Goal: Task Accomplishment & Management: Manage account settings

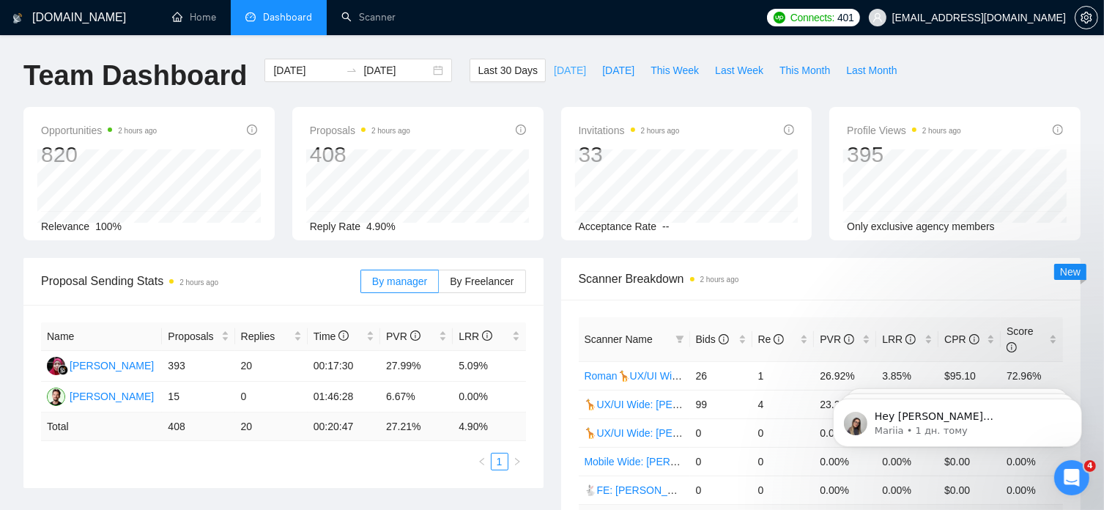
click at [554, 73] on span "[DATE]" at bounding box center [570, 70] width 32 height 16
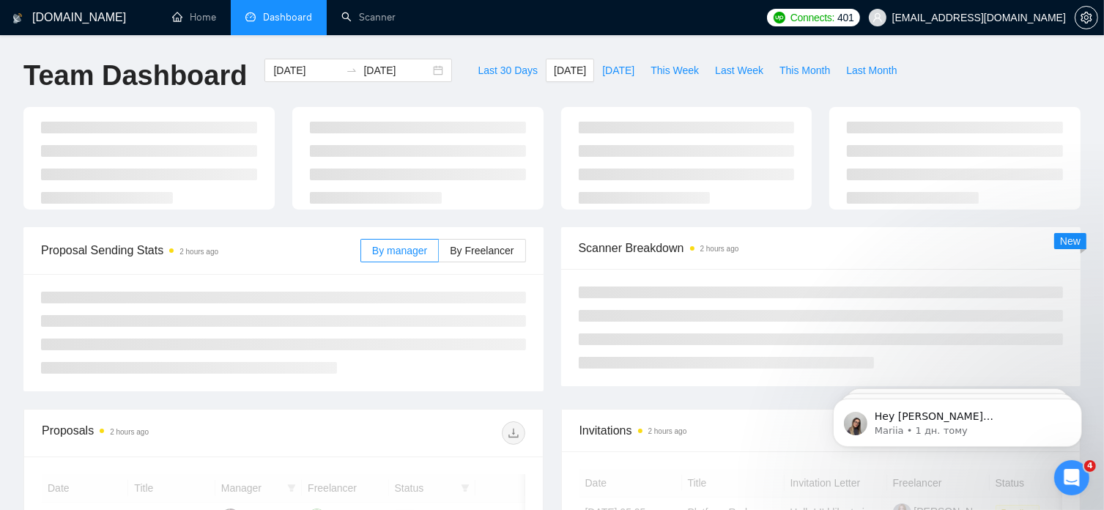
type input "[DATE]"
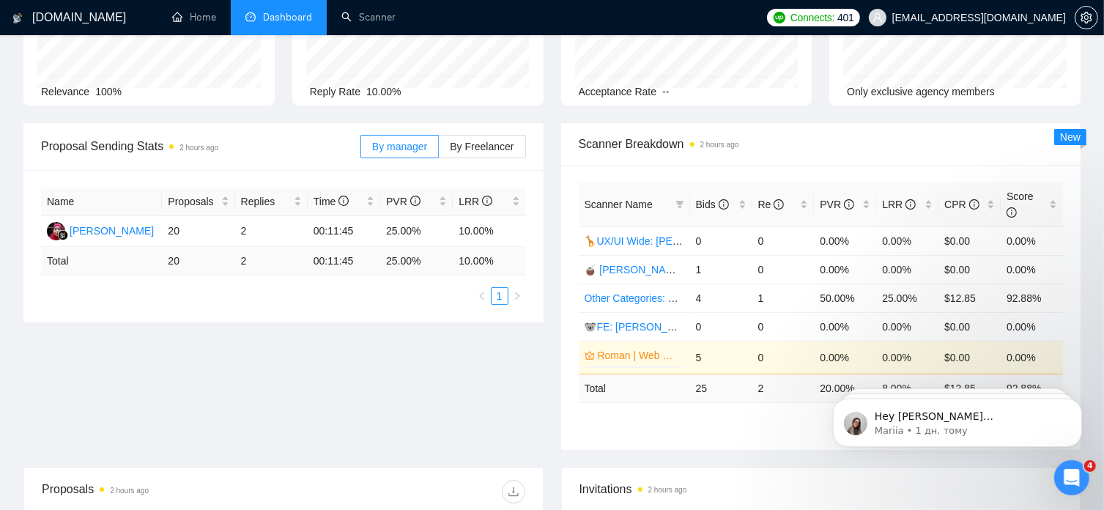
scroll to position [135, 0]
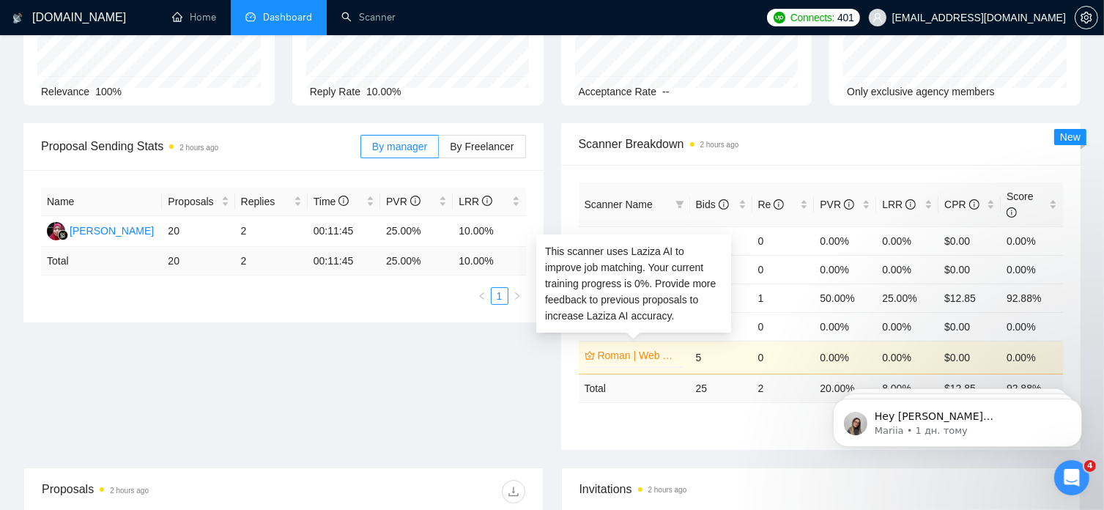
click at [634, 347] on link "Roman | Web Wide: 09/16 - Bid in Range" at bounding box center [639, 355] width 83 height 16
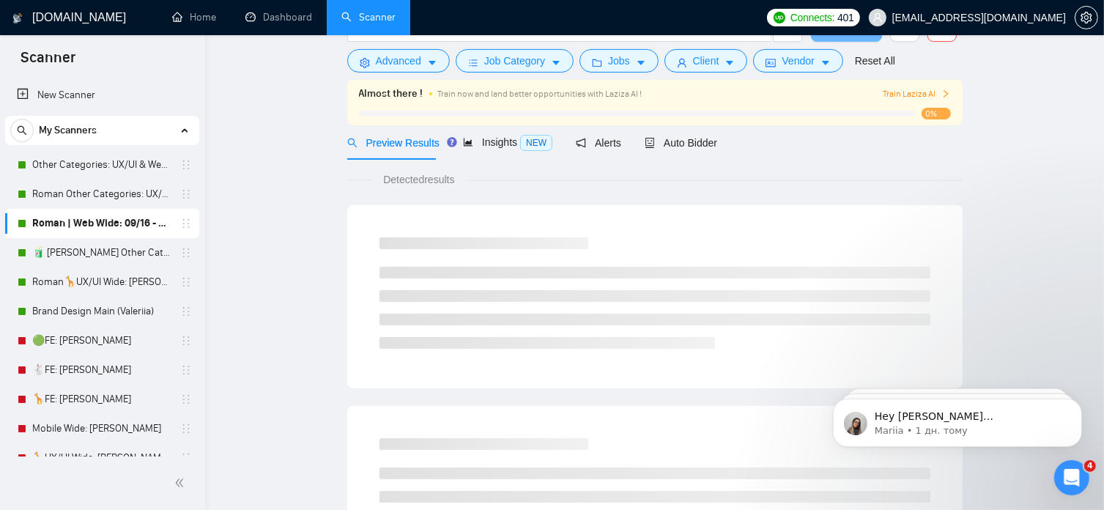
scroll to position [13, 0]
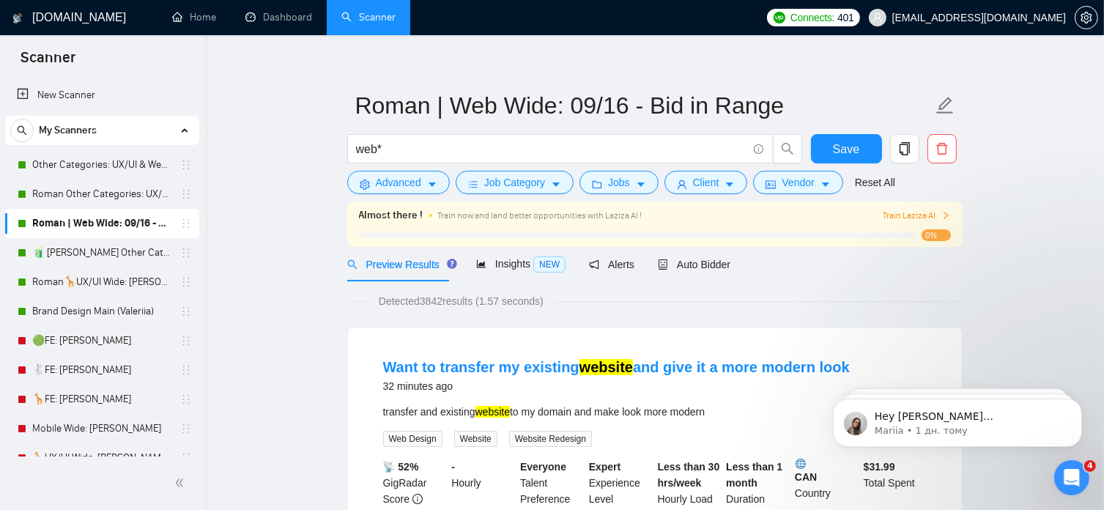
click at [945, 239] on span "0%" at bounding box center [935, 235] width 29 height 12
click at [946, 214] on icon "right" at bounding box center [945, 215] width 9 height 9
click at [937, 236] on span "0%" at bounding box center [935, 235] width 29 height 12
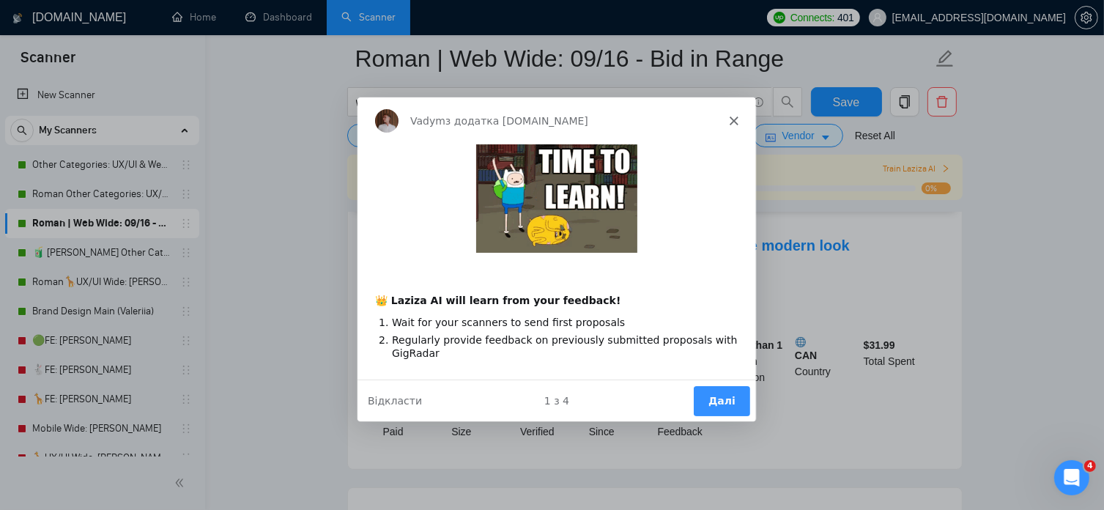
scroll to position [0, 0]
click at [710, 393] on button "Далі" at bounding box center [720, 399] width 56 height 30
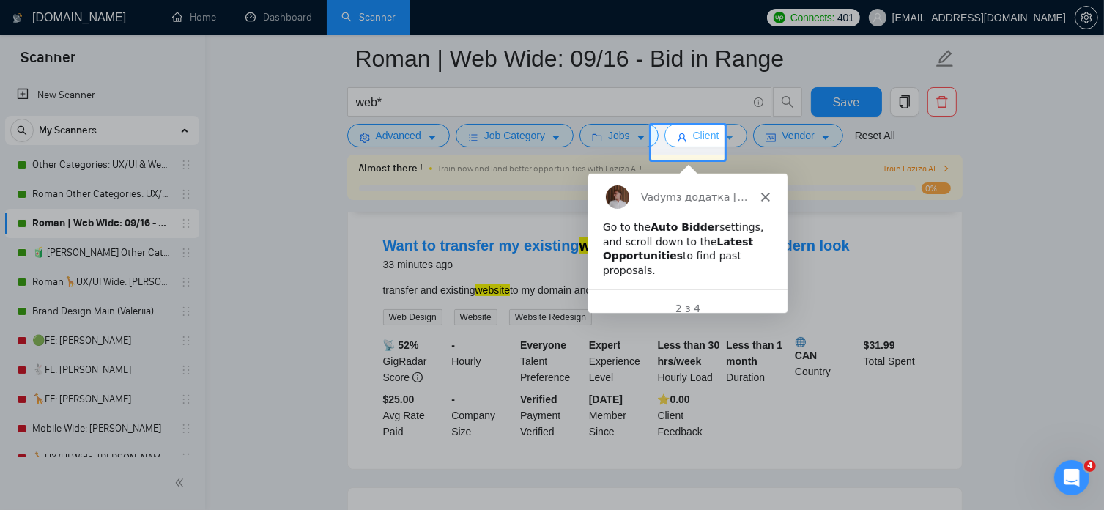
click at [724, 132] on span "caret-down" at bounding box center [729, 137] width 10 height 11
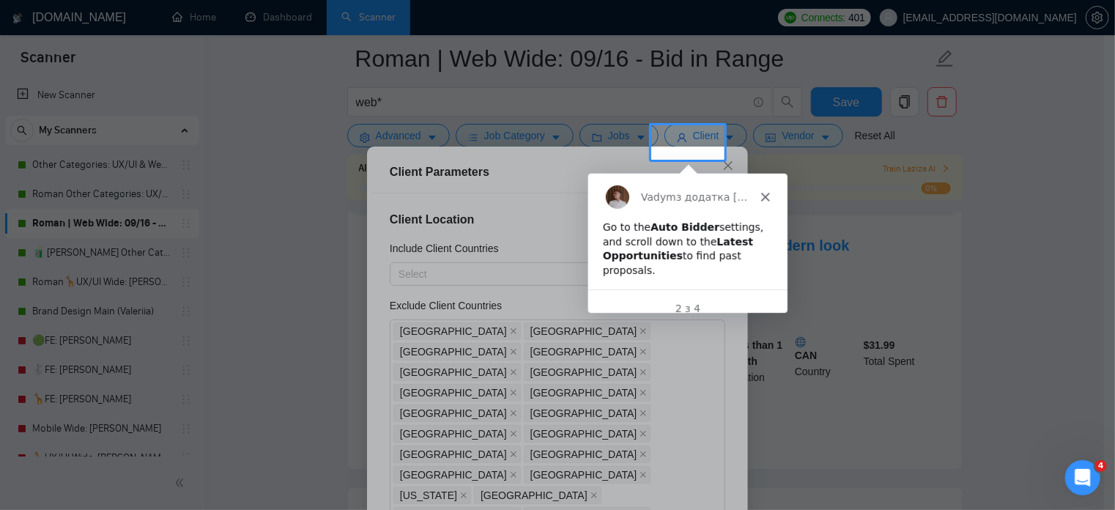
click at [762, 196] on icon "Закрити" at bounding box center [764, 196] width 9 height 9
click at [706, 246] on div "Include Client Countries" at bounding box center [557, 251] width 335 height 22
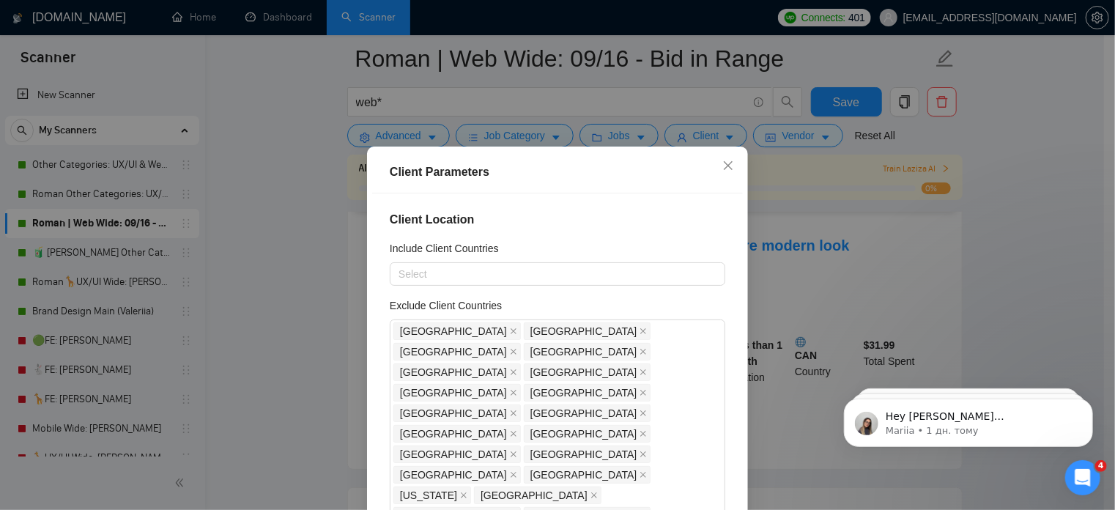
click at [885, 258] on div "Client Parameters Client Location Include Client Countries Select Exclude Clien…" at bounding box center [557, 255] width 1115 height 510
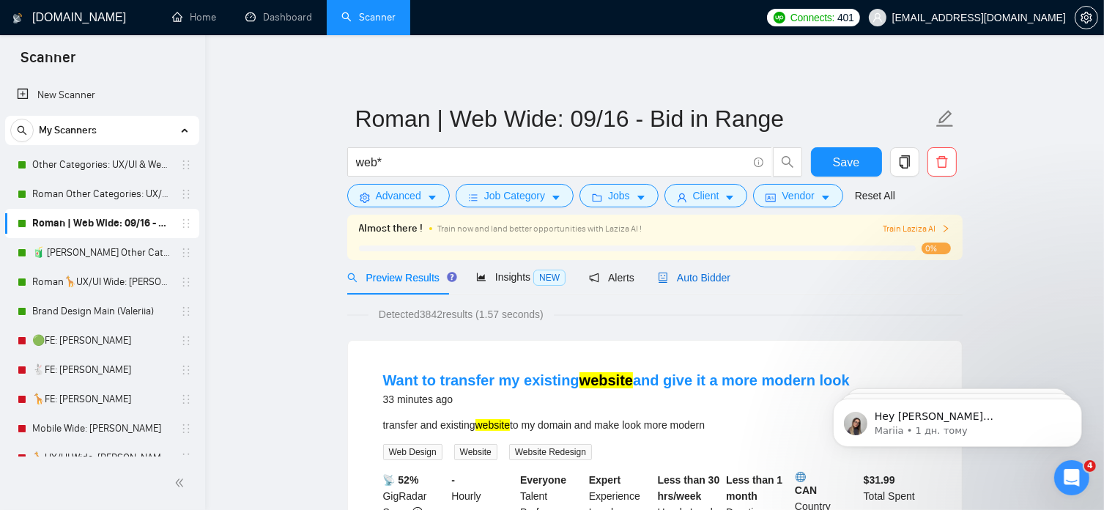
click at [697, 278] on span "Auto Bidder" at bounding box center [694, 278] width 72 height 12
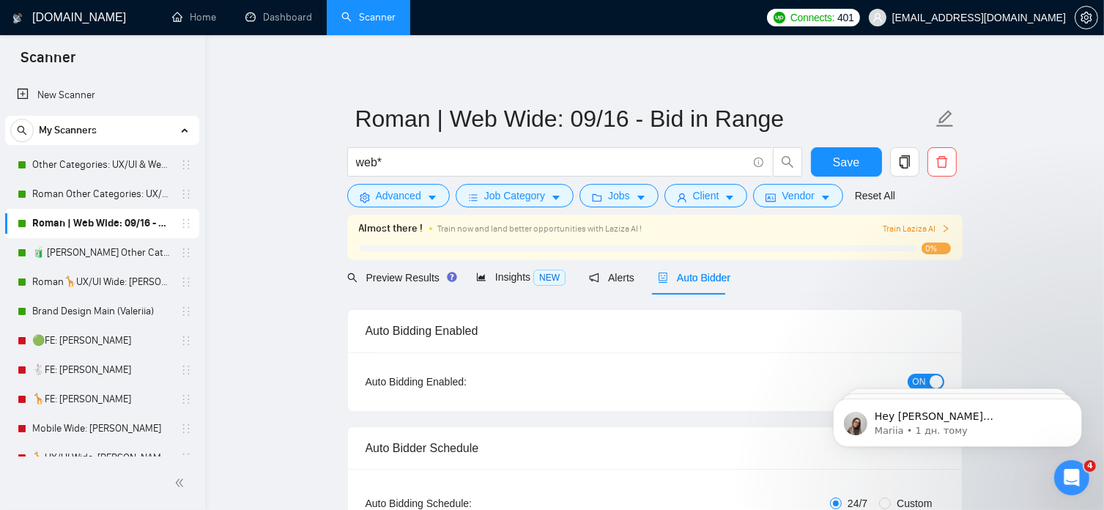
radio input "false"
radio input "true"
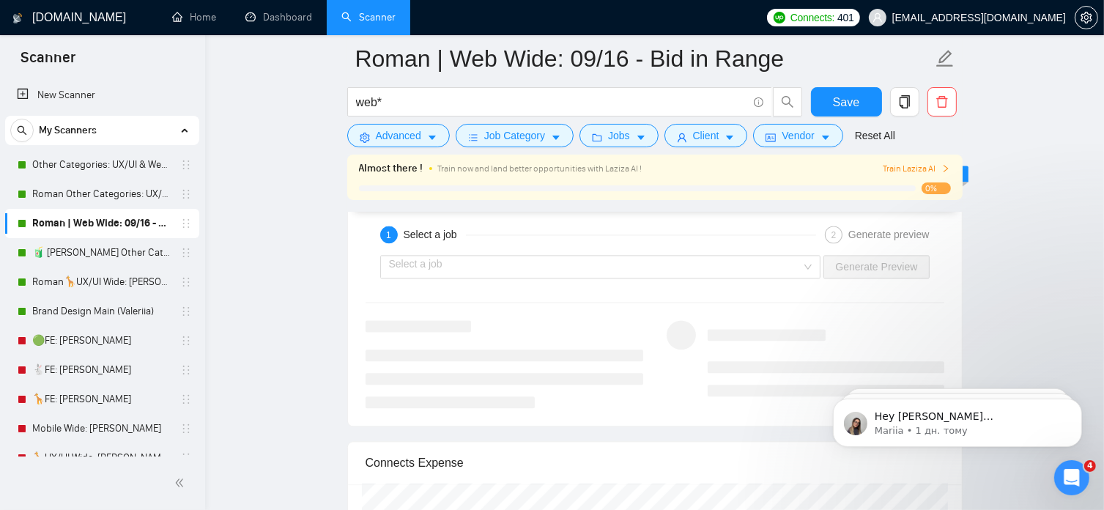
scroll to position [3116, 0]
click at [603, 267] on input "search" at bounding box center [595, 266] width 413 height 22
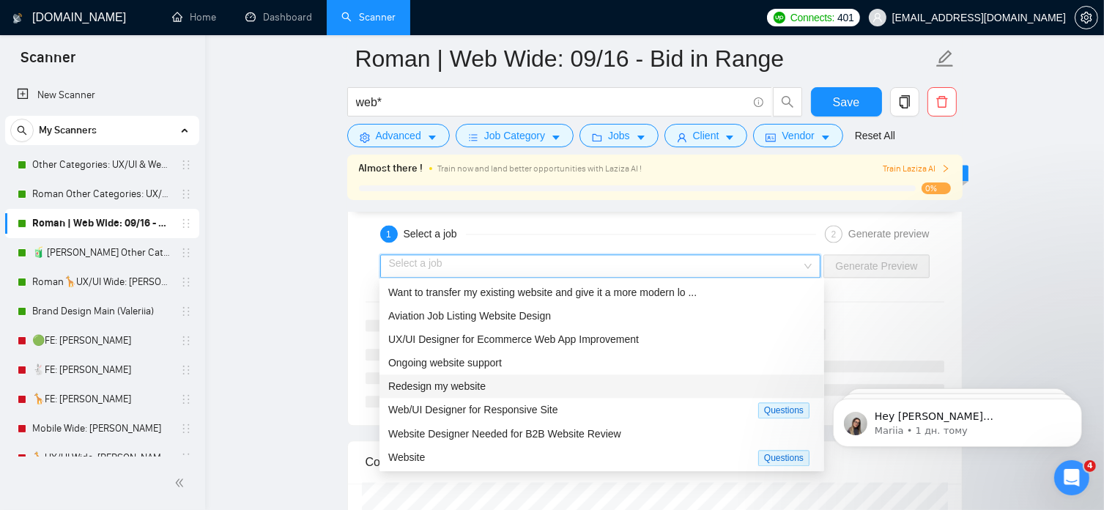
click at [451, 387] on span "Redesign my website" at bounding box center [436, 386] width 97 height 12
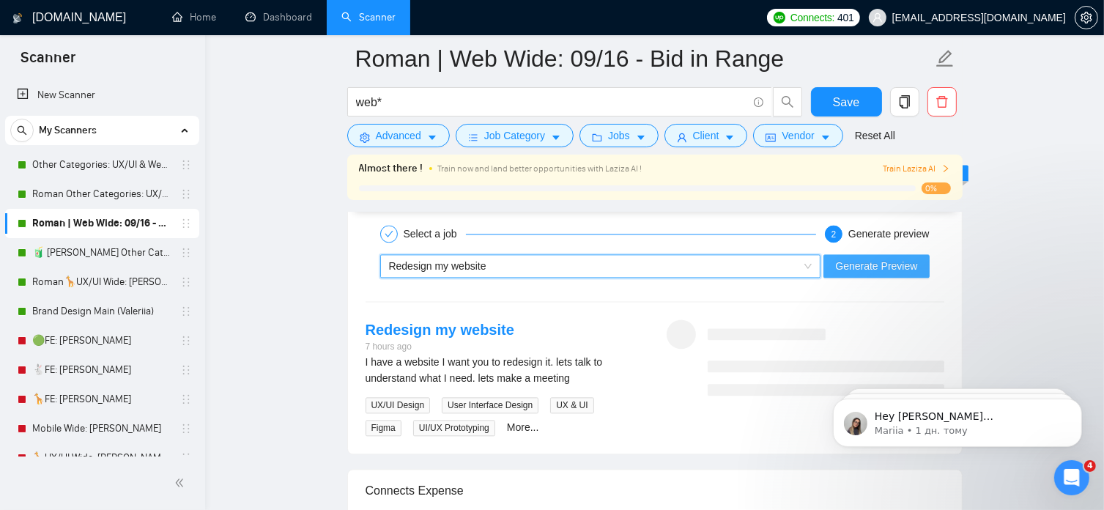
click at [870, 266] on span "Generate Preview" at bounding box center [876, 266] width 82 height 16
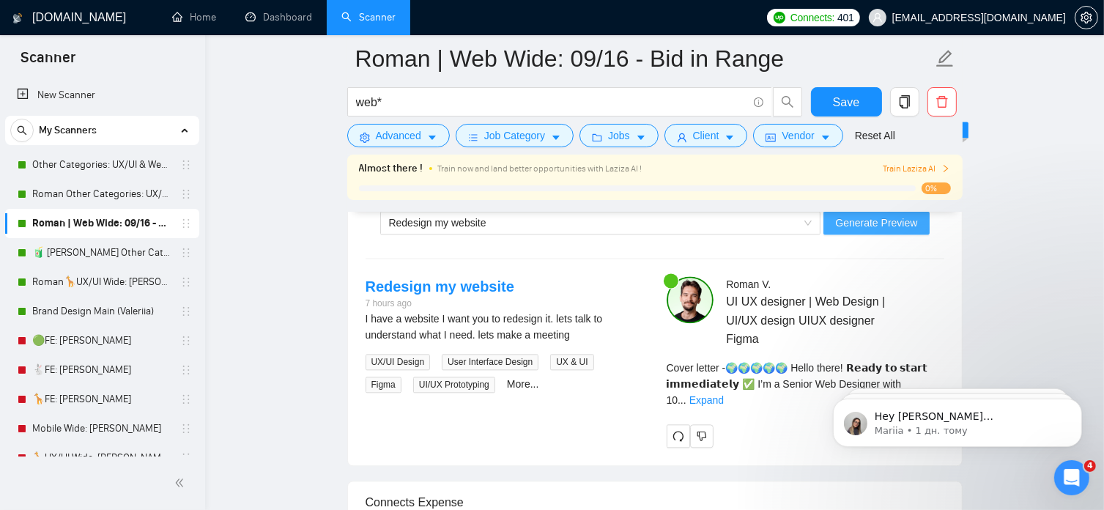
scroll to position [3005, 0]
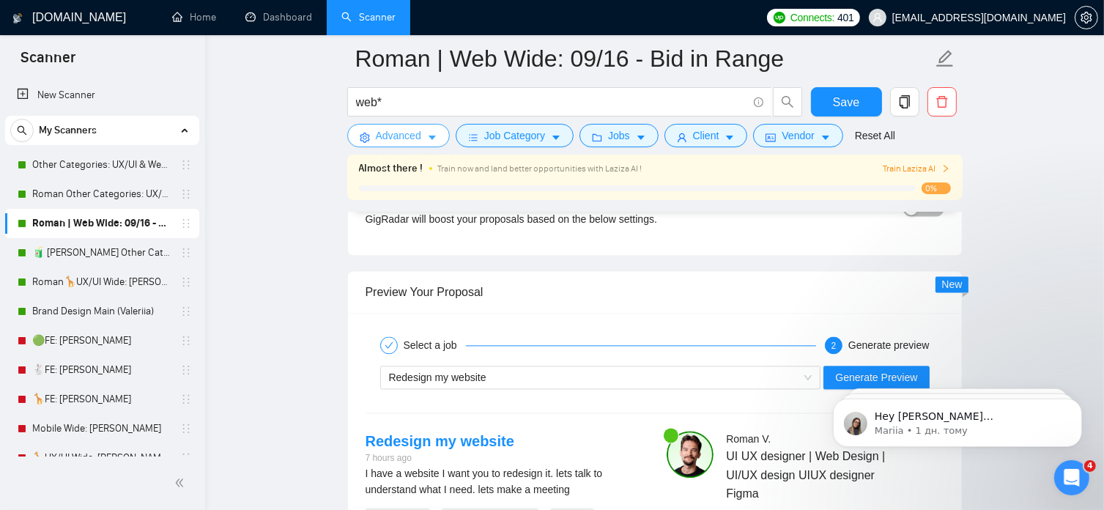
click at [418, 139] on span "Advanced" at bounding box center [398, 135] width 45 height 16
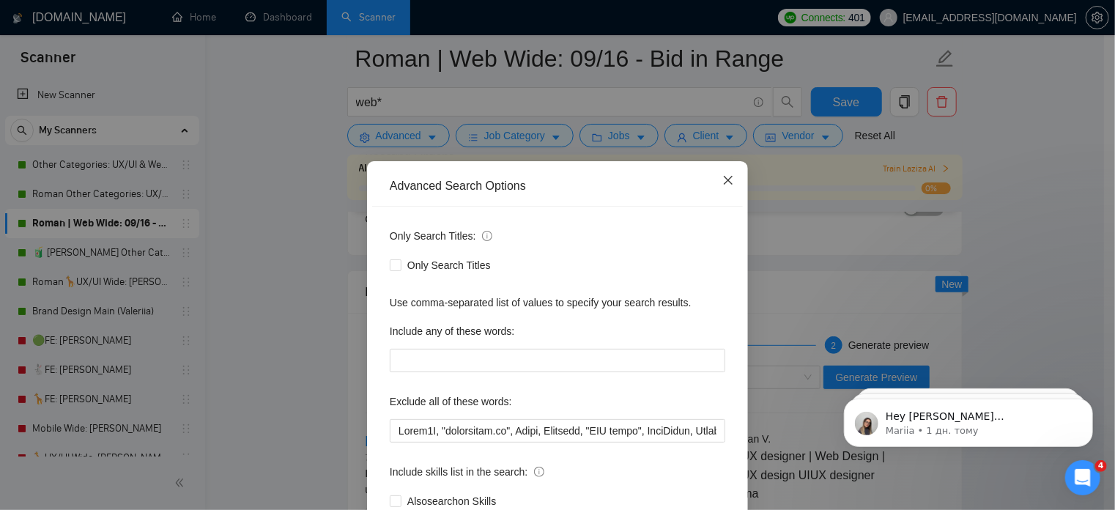
click at [724, 177] on icon "close" at bounding box center [728, 180] width 12 height 12
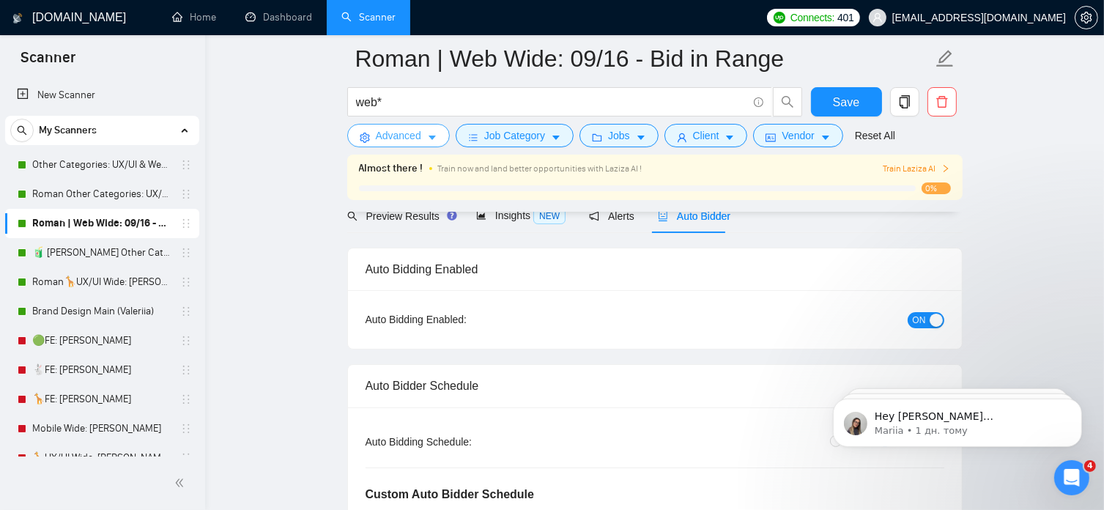
scroll to position [107, 0]
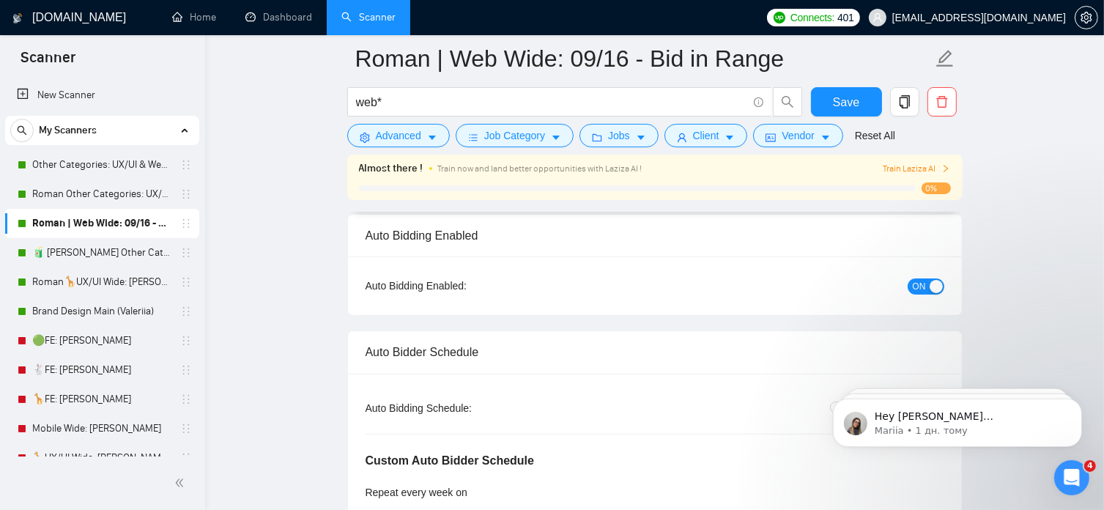
click at [917, 289] on span "ON" at bounding box center [918, 286] width 13 height 16
click at [849, 100] on span "Save" at bounding box center [846, 102] width 26 height 18
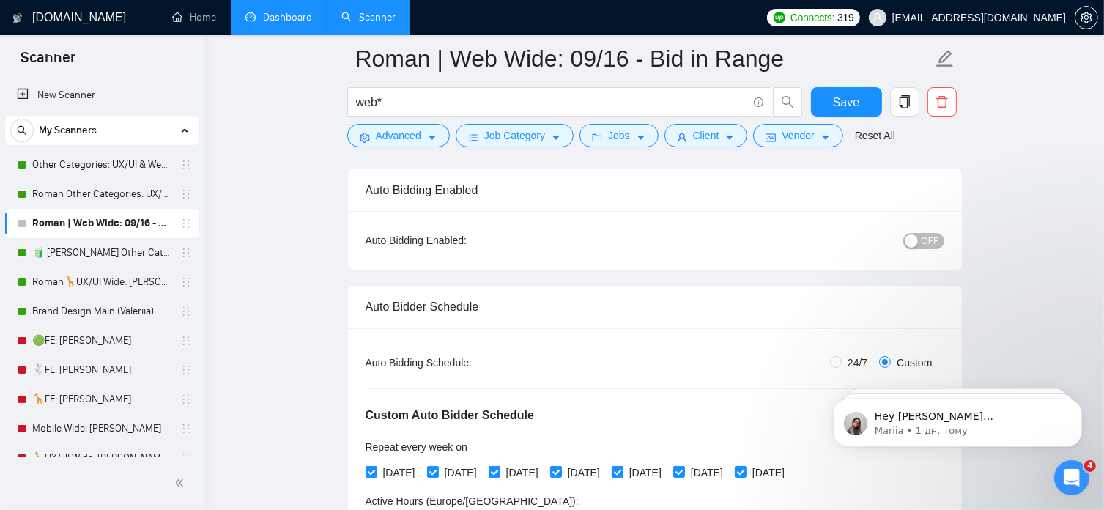
click at [285, 11] on link "Dashboard" at bounding box center [278, 17] width 67 height 12
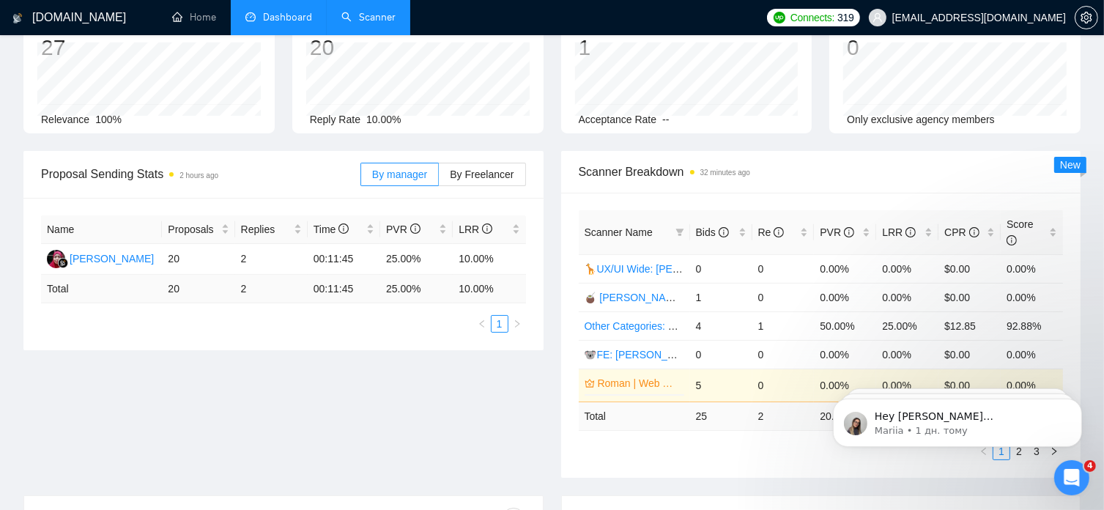
type input "[DATE]"
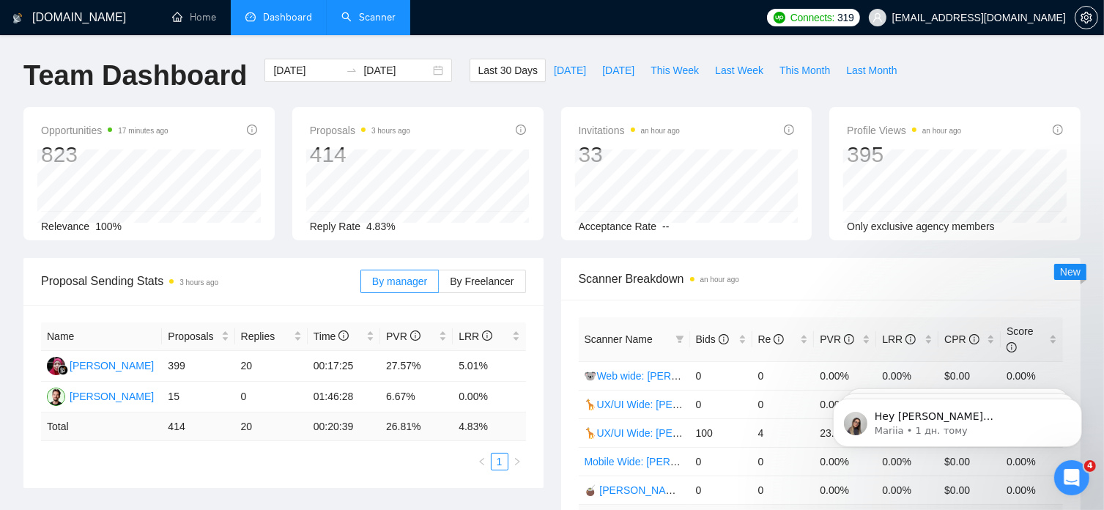
click at [379, 13] on link "Scanner" at bounding box center [368, 17] width 54 height 12
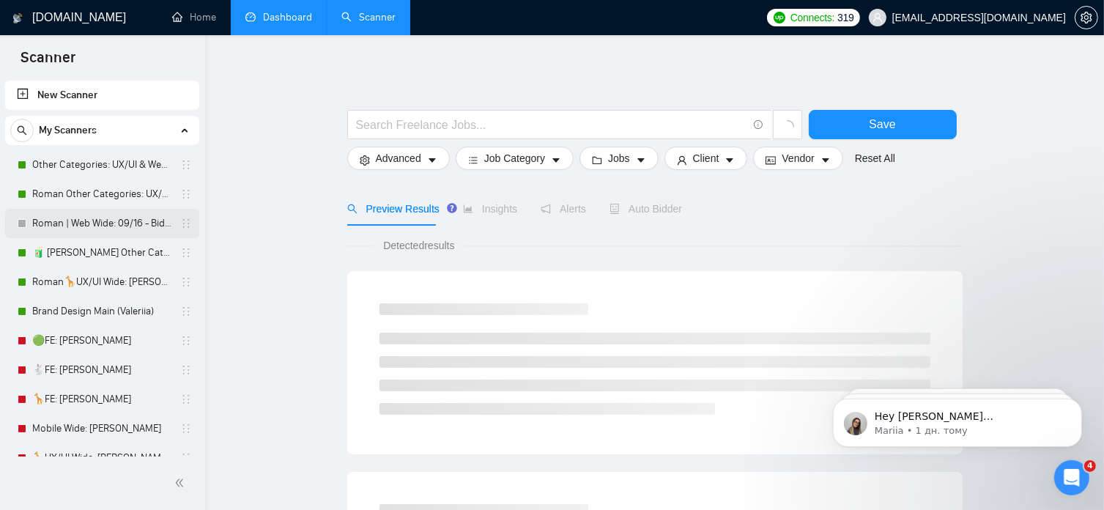
click at [87, 225] on link "Roman | Web Wide: 09/16 - Bid in Range" at bounding box center [101, 223] width 139 height 29
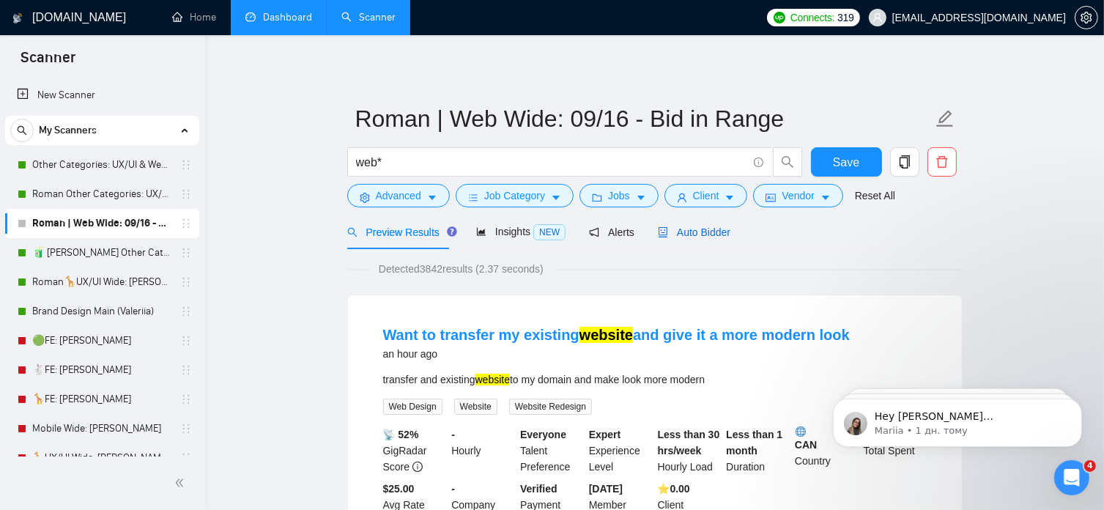
click at [710, 231] on span "Auto Bidder" at bounding box center [694, 232] width 72 height 12
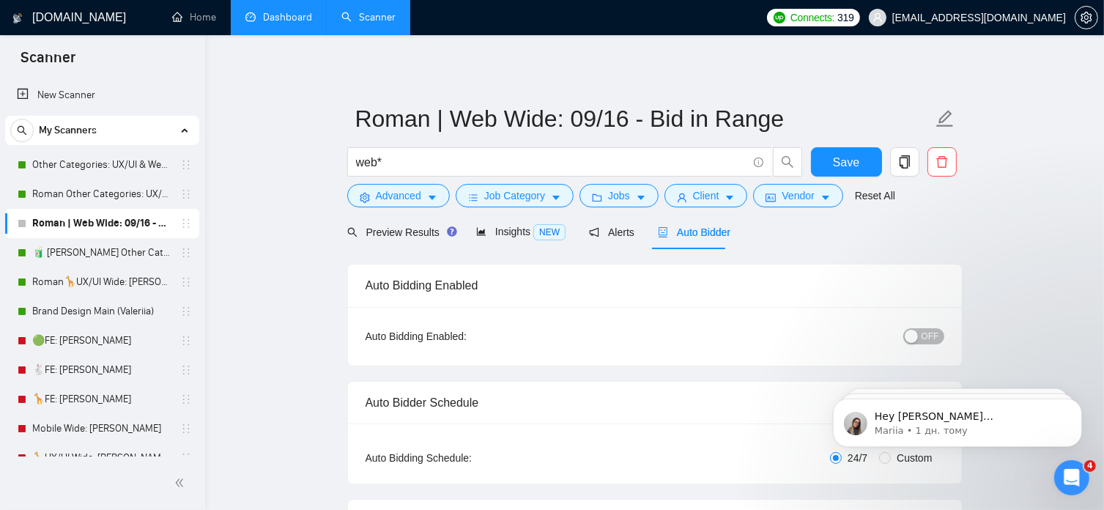
radio input "false"
radio input "true"
click at [931, 338] on span "OFF" at bounding box center [930, 336] width 18 height 16
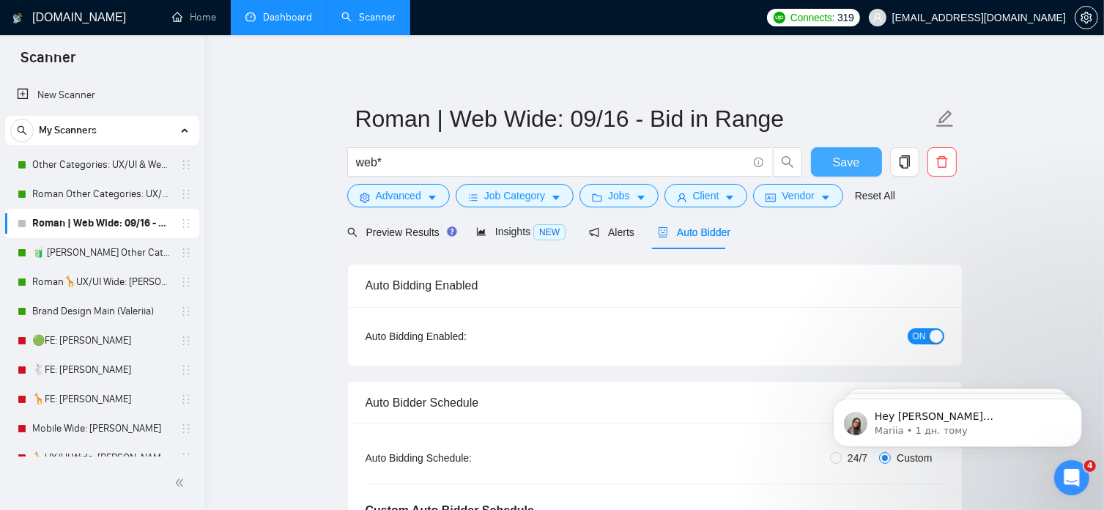
click at [852, 163] on span "Save" at bounding box center [846, 162] width 26 height 18
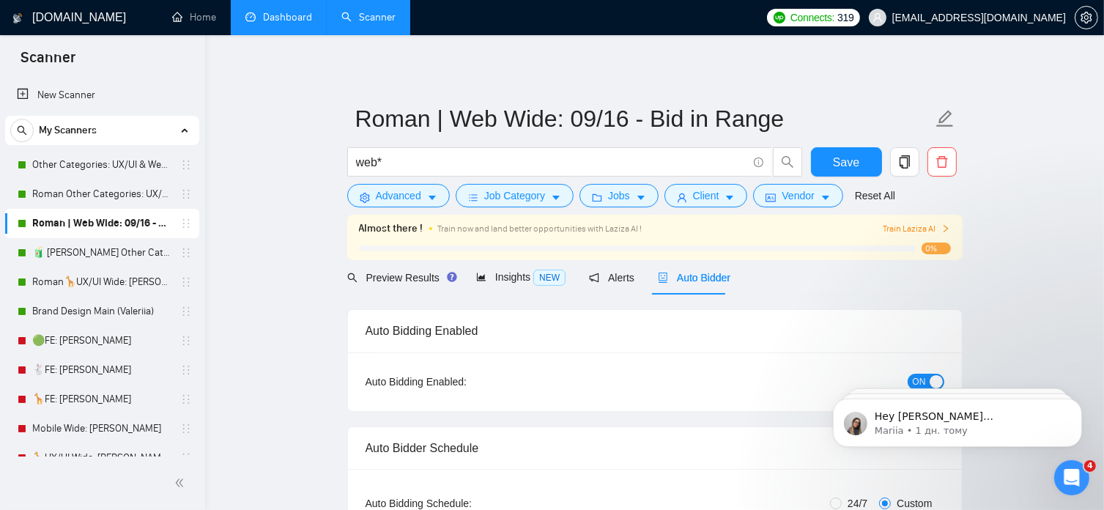
click at [298, 20] on link "Dashboard" at bounding box center [278, 17] width 67 height 12
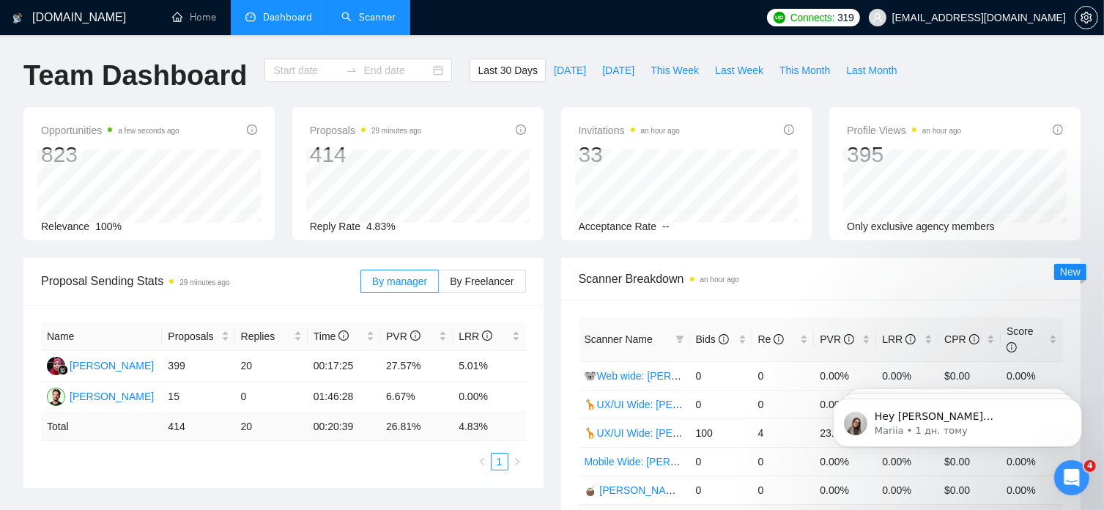
type input "[DATE]"
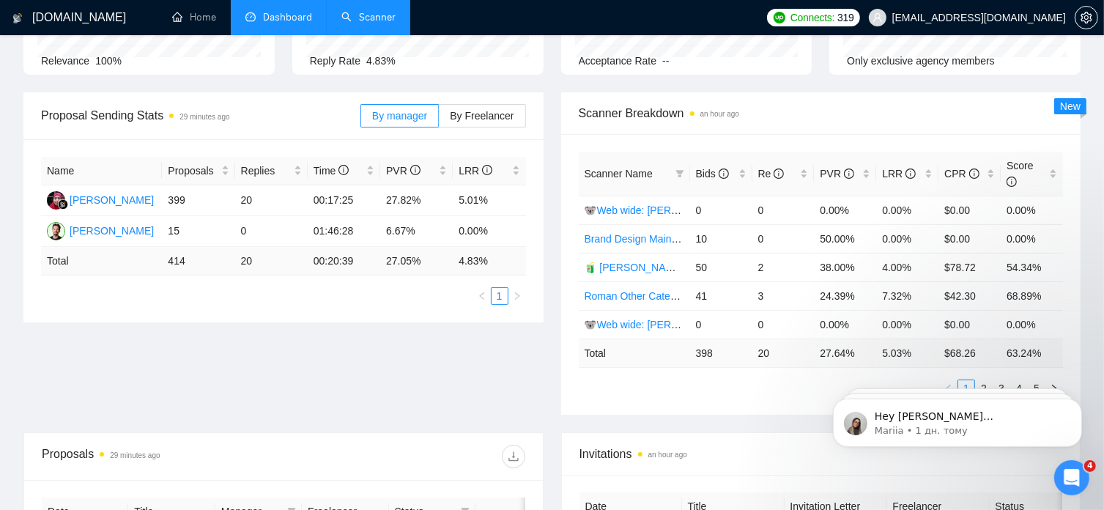
scroll to position [167, 0]
click at [977, 371] on html "Hey [PERSON_NAME][EMAIL_ADDRESS][DOMAIN_NAME], Looks like your Upwork agency [P…" at bounding box center [956, 418] width 293 height 103
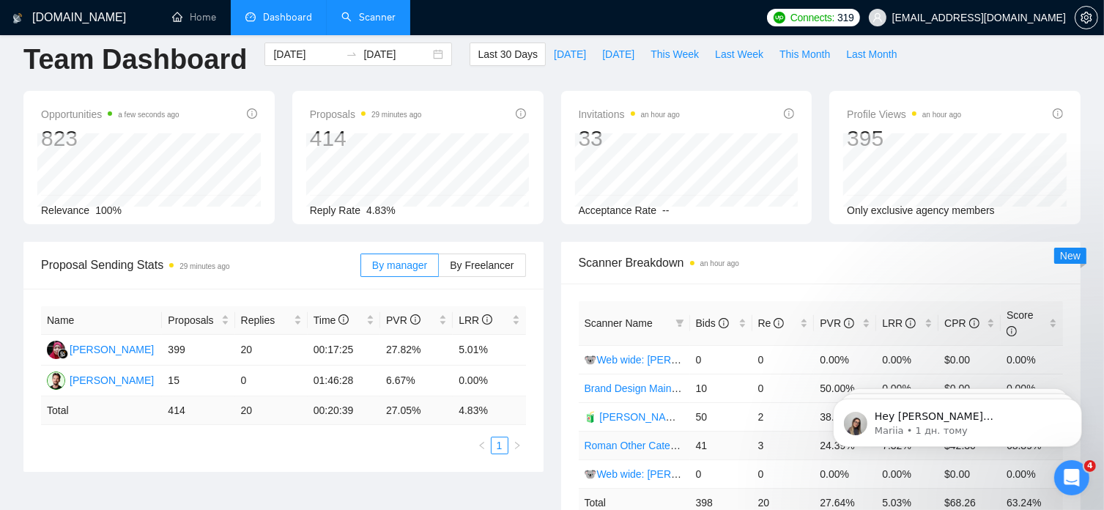
scroll to position [0, 0]
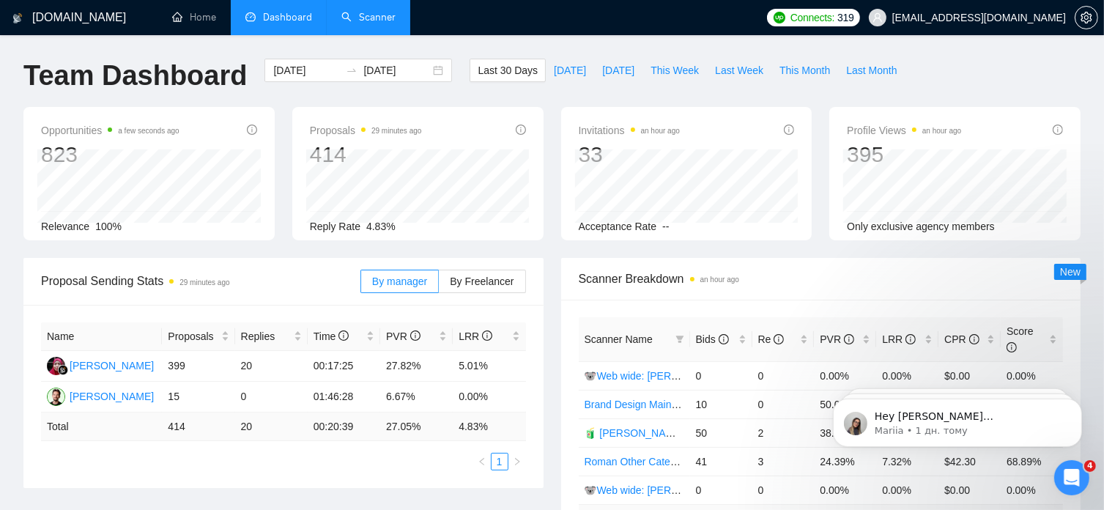
click at [371, 14] on link "Scanner" at bounding box center [368, 17] width 54 height 12
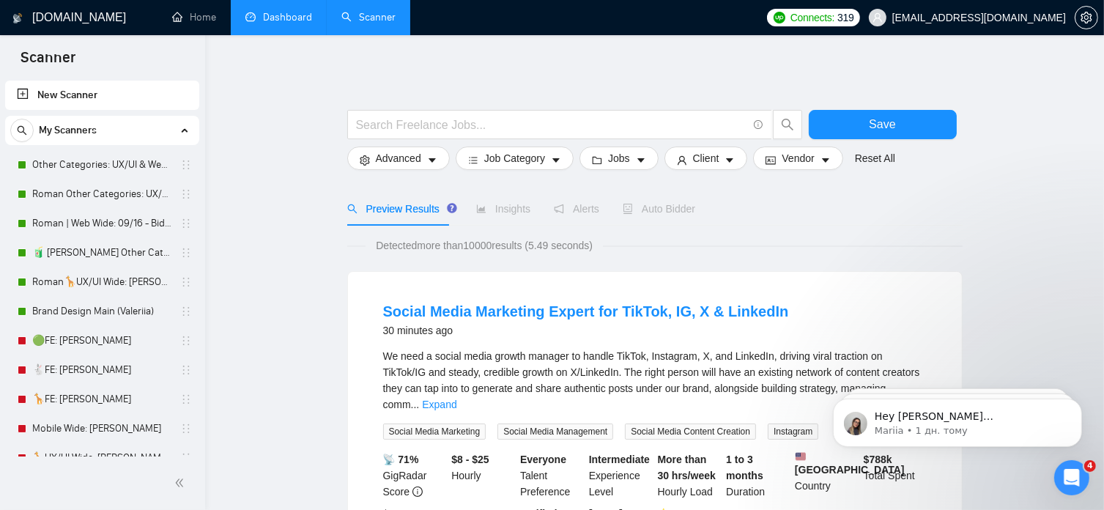
click at [294, 23] on link "Dashboard" at bounding box center [278, 17] width 67 height 12
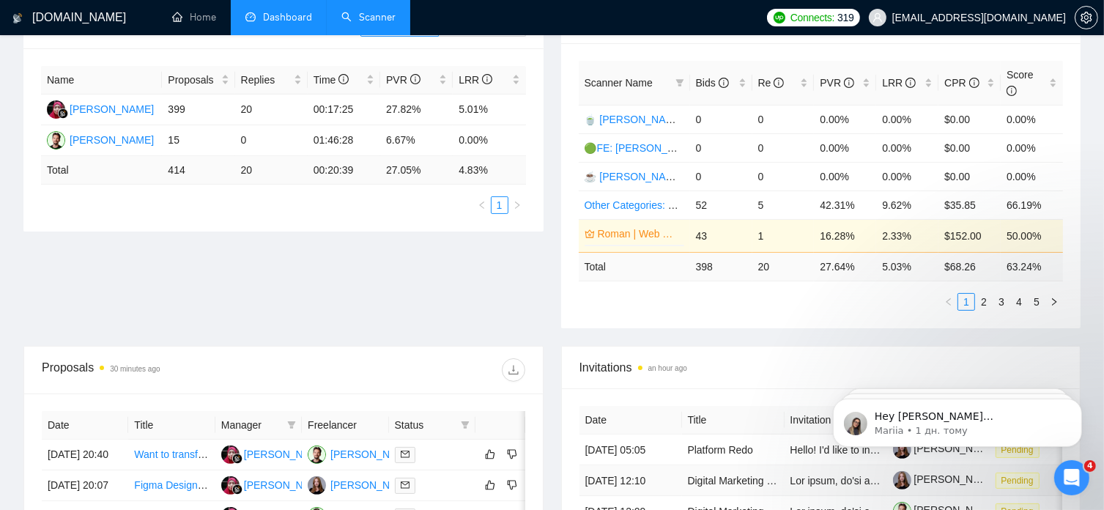
scroll to position [230, 0]
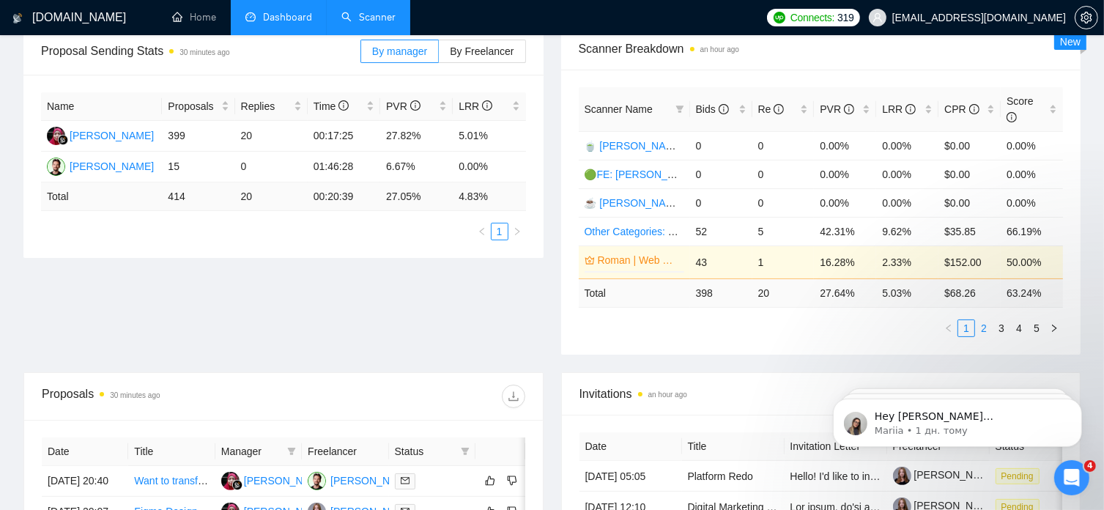
click at [982, 320] on link "2" at bounding box center [983, 328] width 16 height 16
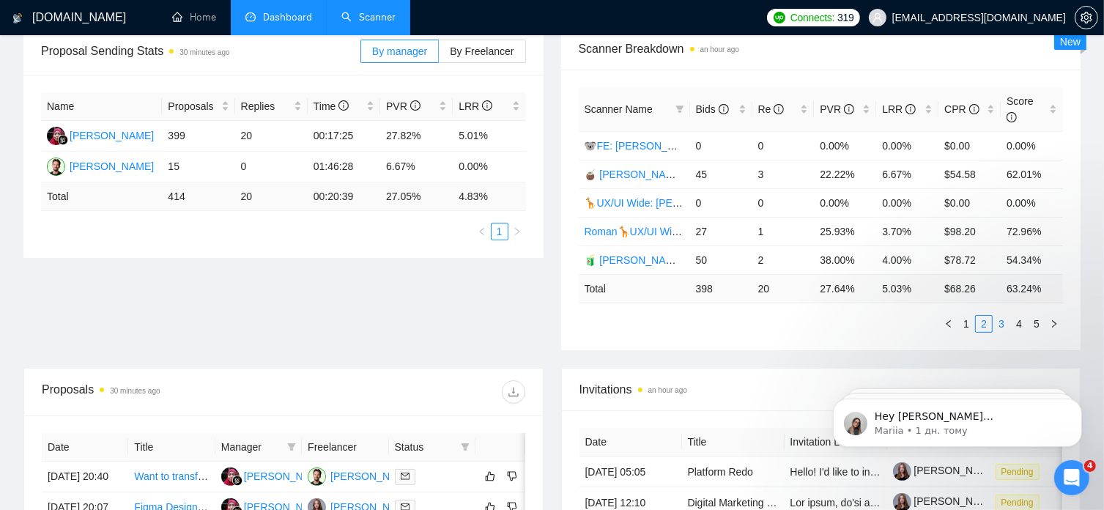
click at [1005, 316] on link "3" at bounding box center [1001, 324] width 16 height 16
click at [1022, 316] on link "4" at bounding box center [1019, 324] width 16 height 16
click at [1039, 316] on link "5" at bounding box center [1036, 324] width 16 height 16
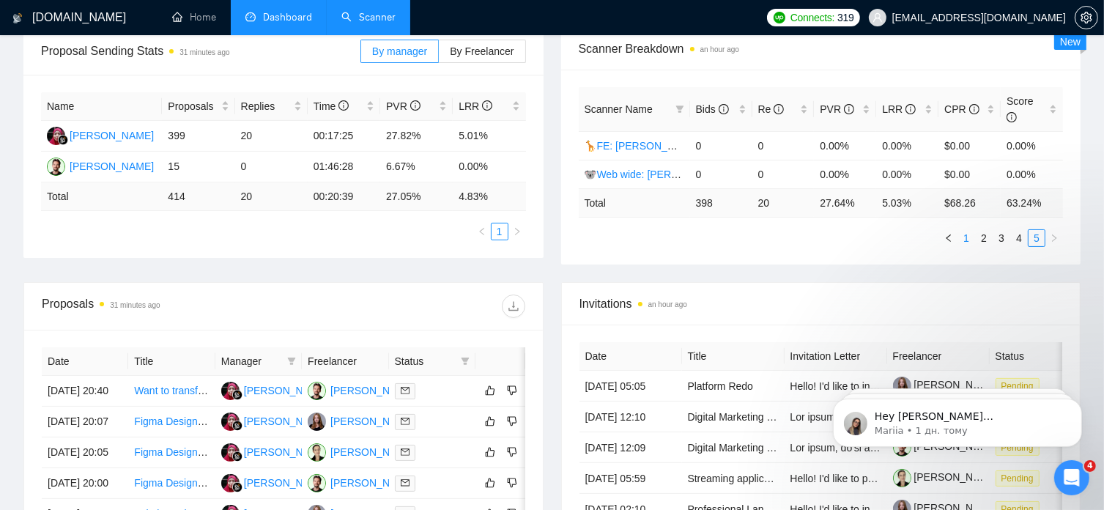
click at [965, 230] on link "1" at bounding box center [966, 238] width 16 height 16
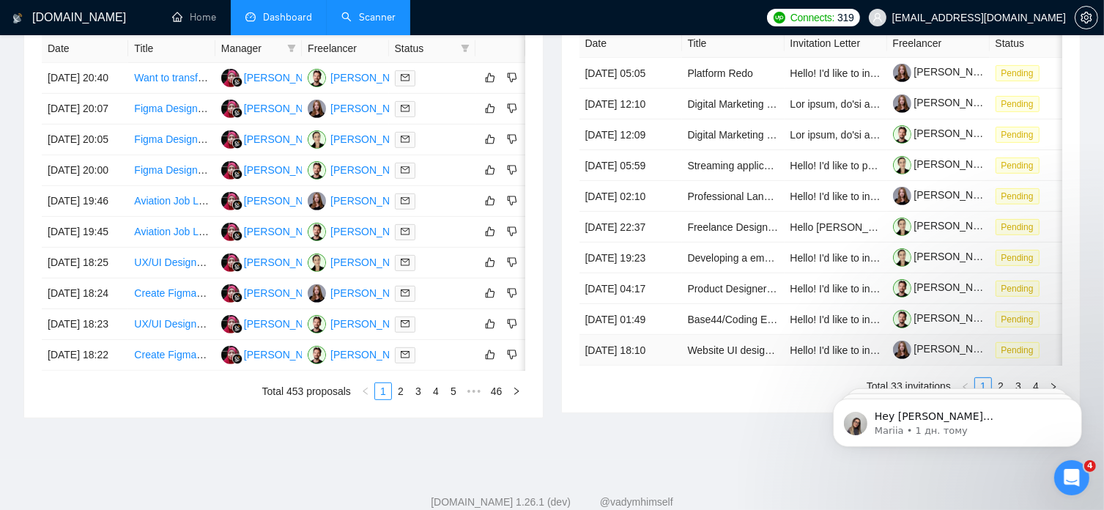
scroll to position [802, 0]
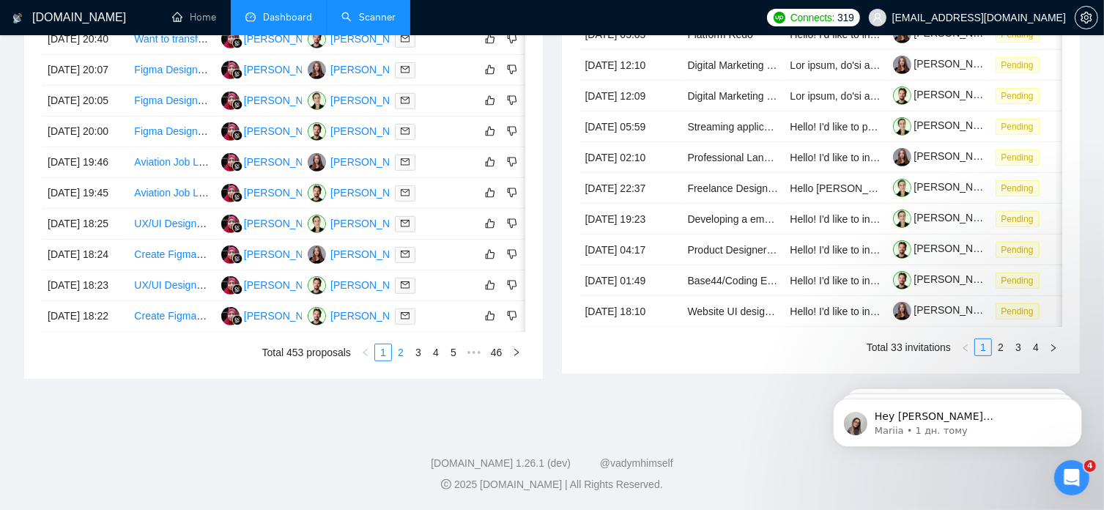
click at [404, 354] on link "2" at bounding box center [401, 352] width 16 height 16
